Goal: Obtain resource: Download file/media

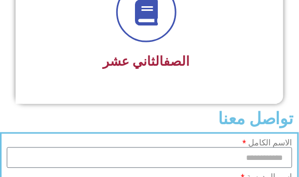
scroll to position [1716, 0]
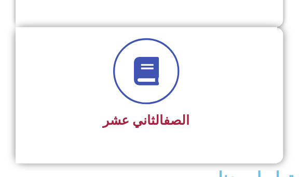
click at [134, 76] on icon at bounding box center [146, 72] width 29 height 29
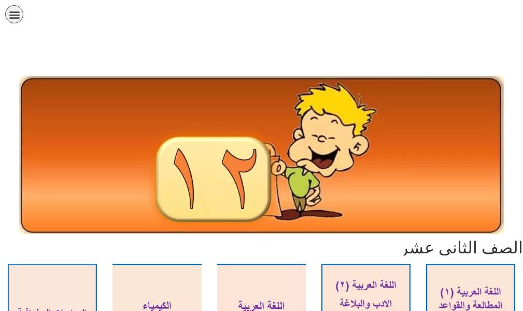
drag, startPoint x: 0, startPoint y: 0, endPoint x: 247, endPoint y: 249, distance: 350.5
click at [247, 177] on h2 "الصف الثاني عشر" at bounding box center [261, 247] width 523 height 17
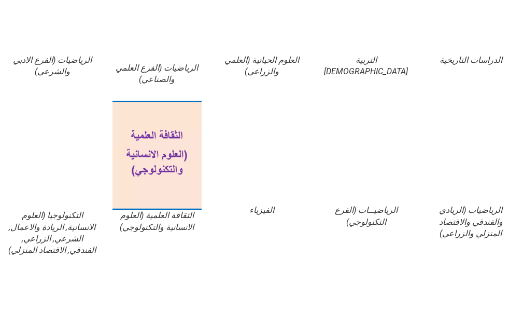
scroll to position [363, 0]
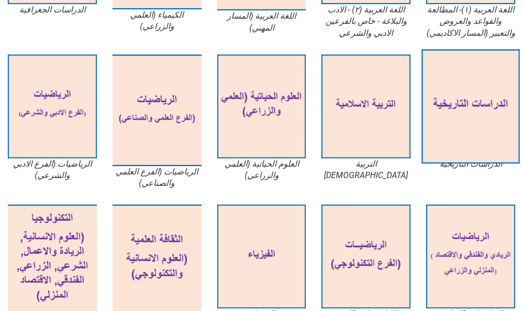
click at [298, 101] on img at bounding box center [471, 106] width 98 height 114
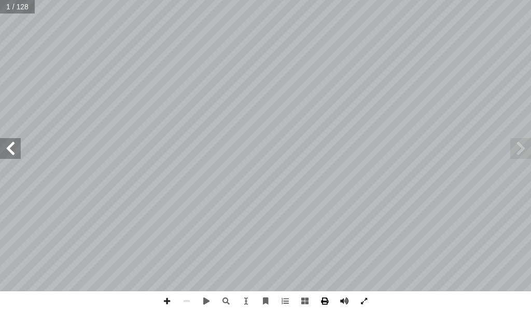
click at [324, 301] on span at bounding box center [325, 301] width 20 height 20
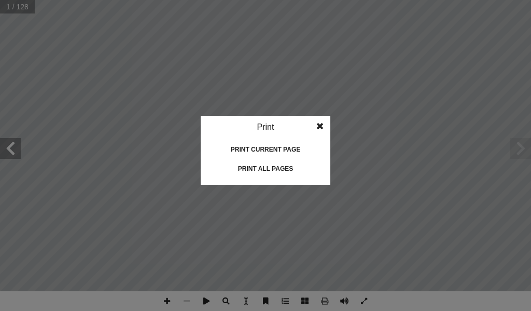
click at [251, 171] on div "Print all pages" at bounding box center [266, 168] width 104 height 17
